Goal: Navigation & Orientation: Find specific page/section

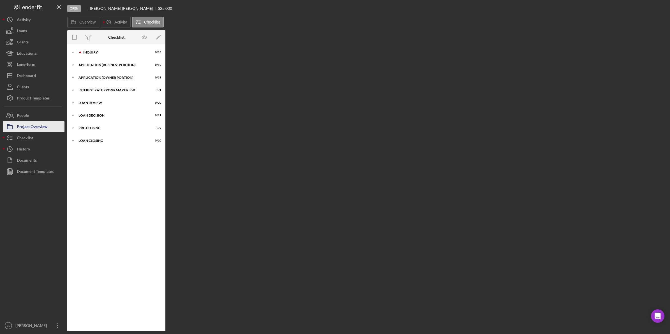
click at [42, 130] on div "Project Overview" at bounding box center [32, 127] width 31 height 13
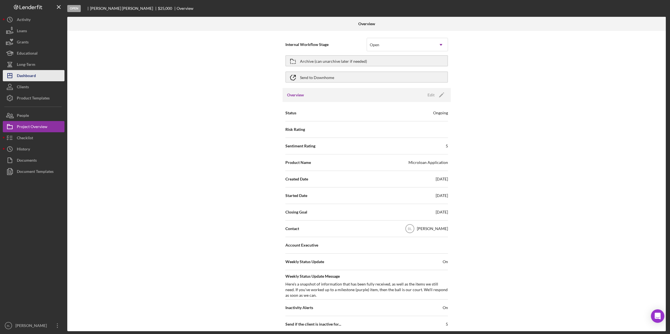
click at [33, 76] on div "Dashboard" at bounding box center [26, 76] width 19 height 13
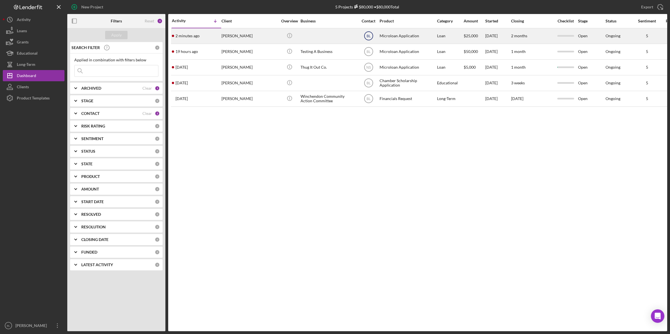
click at [372, 36] on circle at bounding box center [369, 36] width 8 height 8
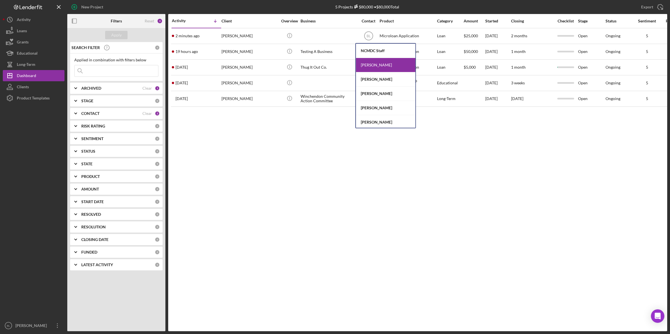
scroll to position [16, 0]
click at [381, 77] on div "[PERSON_NAME]" at bounding box center [385, 78] width 59 height 14
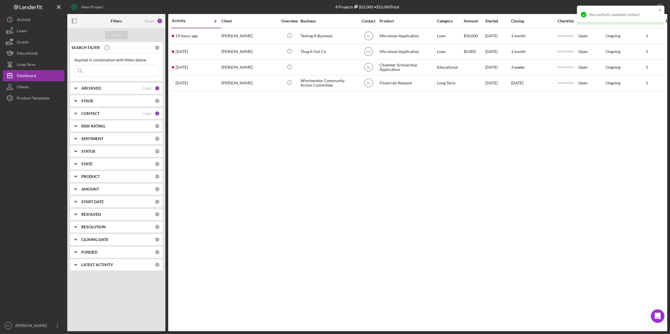
drag, startPoint x: 312, startPoint y: 154, endPoint x: 273, endPoint y: 110, distance: 58.8
click at [312, 154] on div "Activity Icon/Table Sort Arrow Client Overview Business Contact Product Categor…" at bounding box center [417, 172] width 499 height 317
